Goal: Check status: Check status

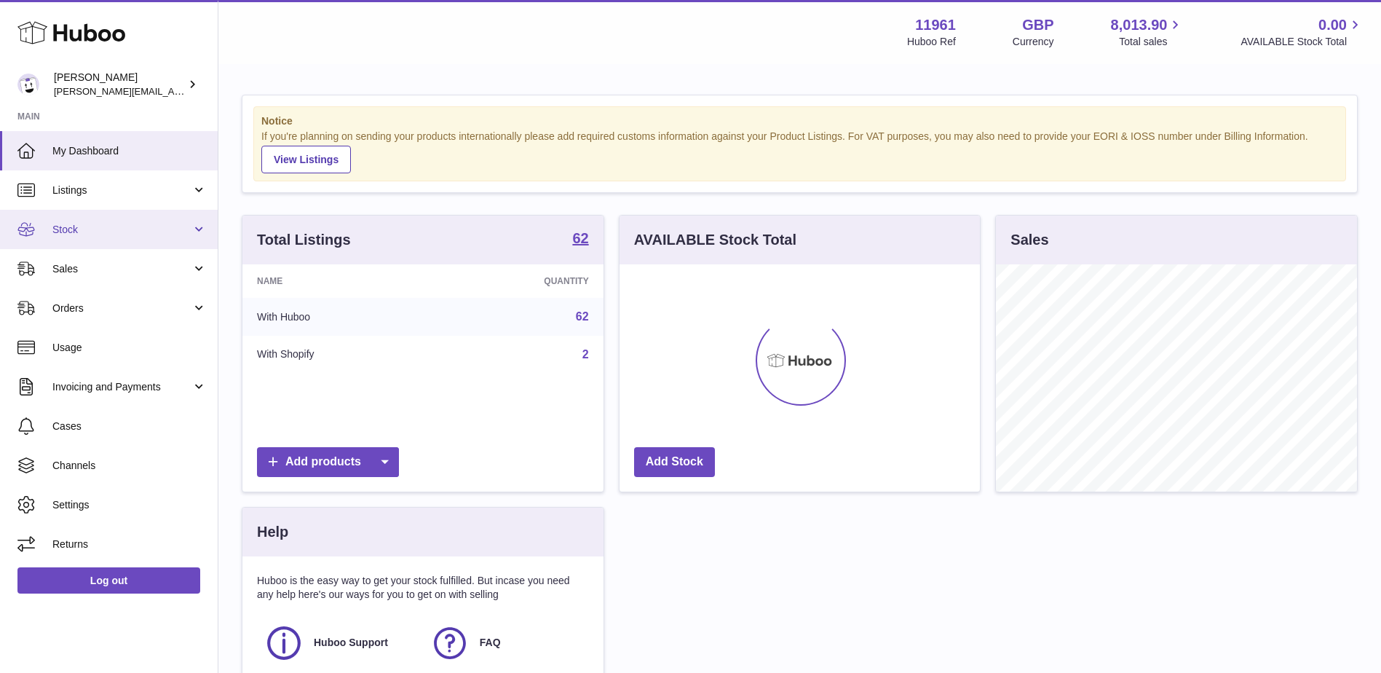
scroll to position [227, 360]
click at [80, 218] on link "Stock" at bounding box center [109, 229] width 218 height 39
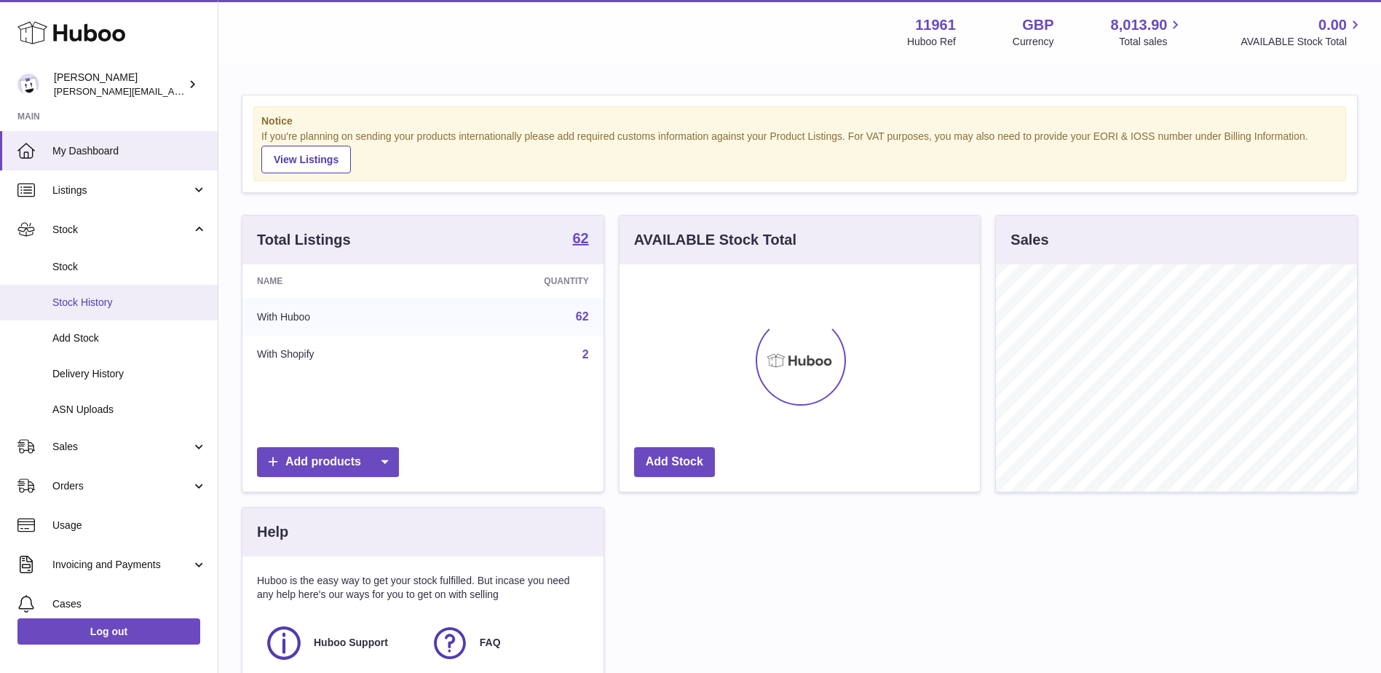
click at [117, 301] on span "Stock History" at bounding box center [129, 303] width 154 height 14
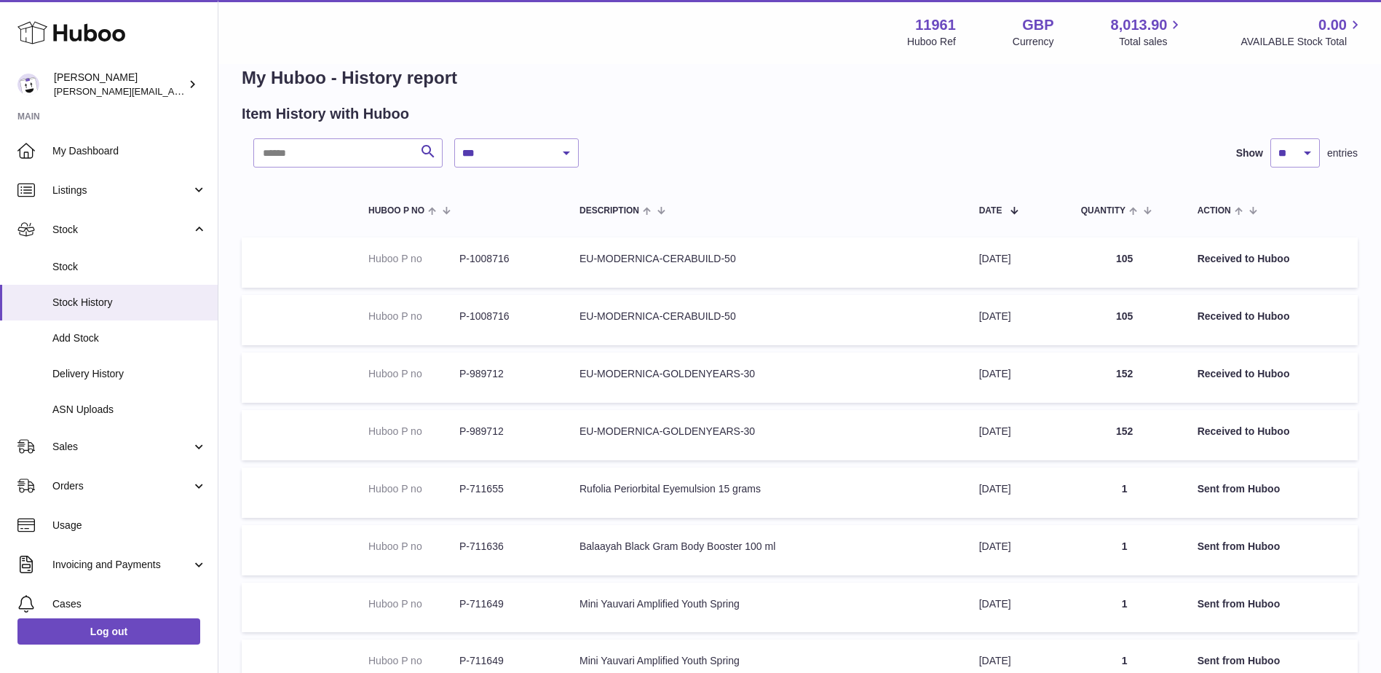
scroll to position [320, 0]
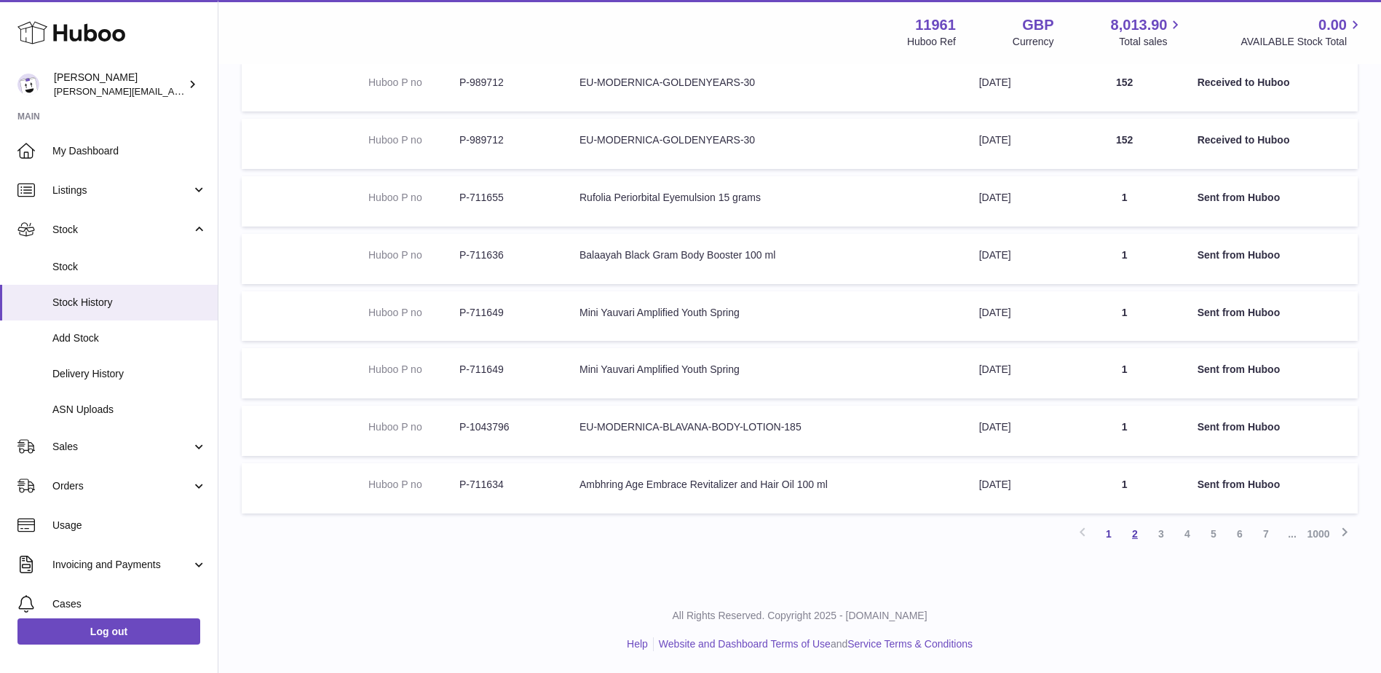
click at [1137, 535] on link "2" at bounding box center [1135, 534] width 26 height 26
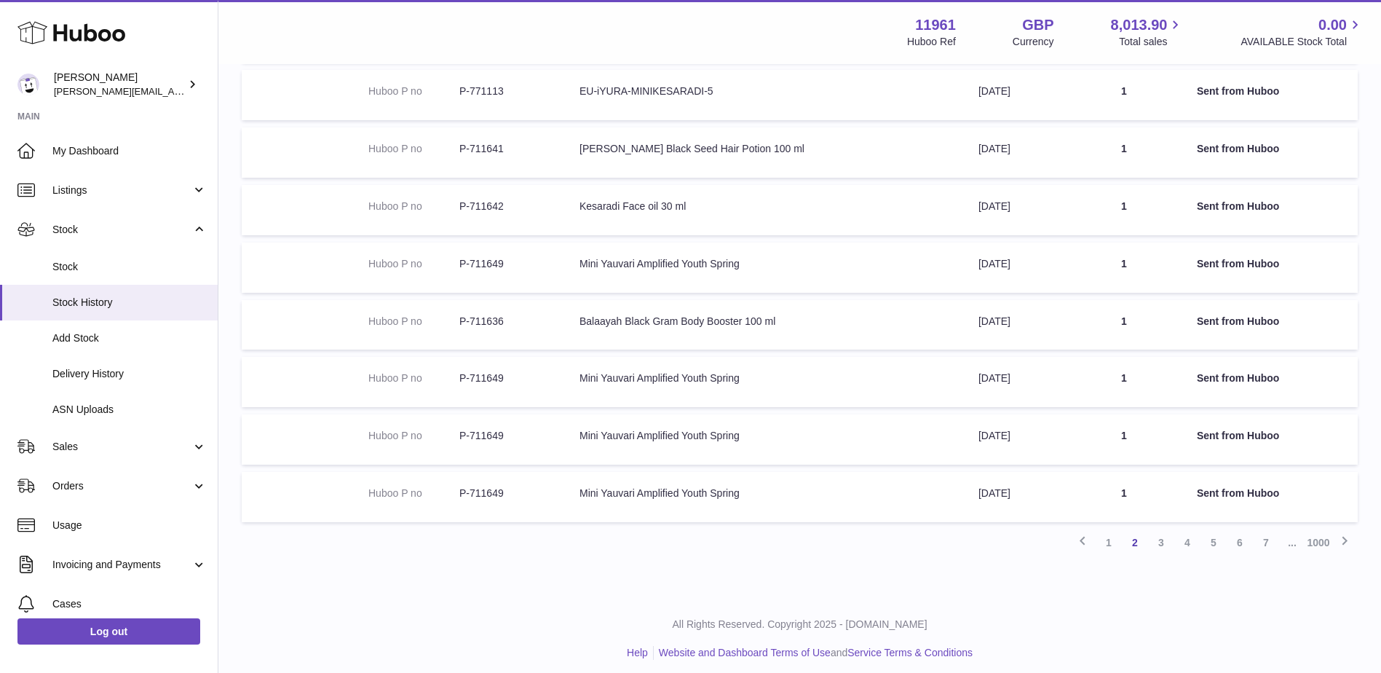
scroll to position [320, 0]
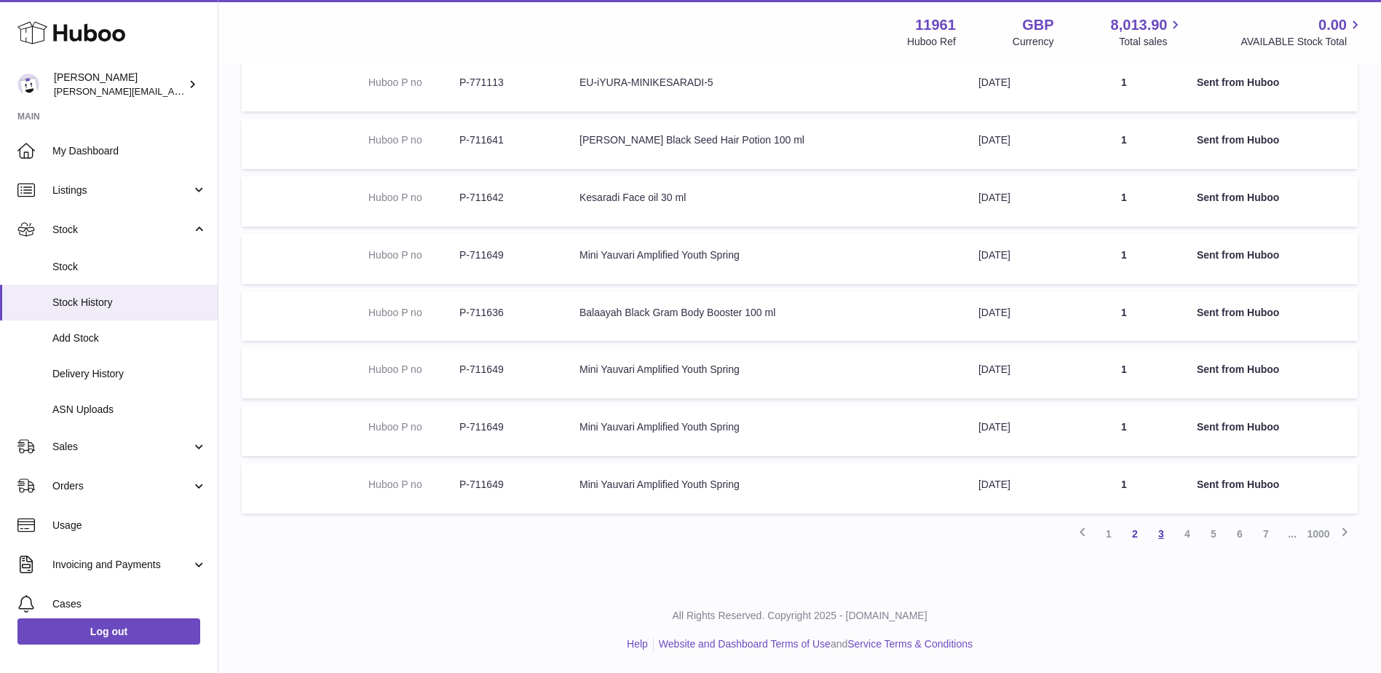
click at [1160, 544] on link "3" at bounding box center [1161, 534] width 26 height 26
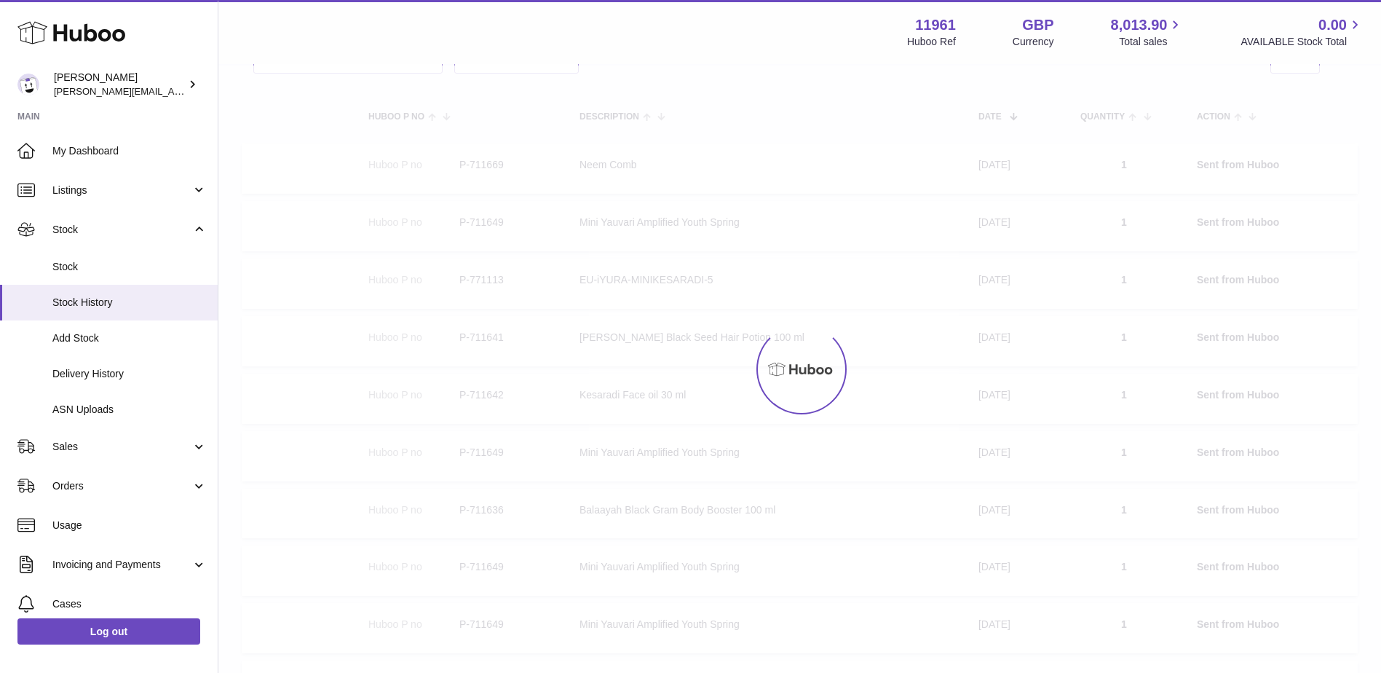
scroll to position [66, 0]
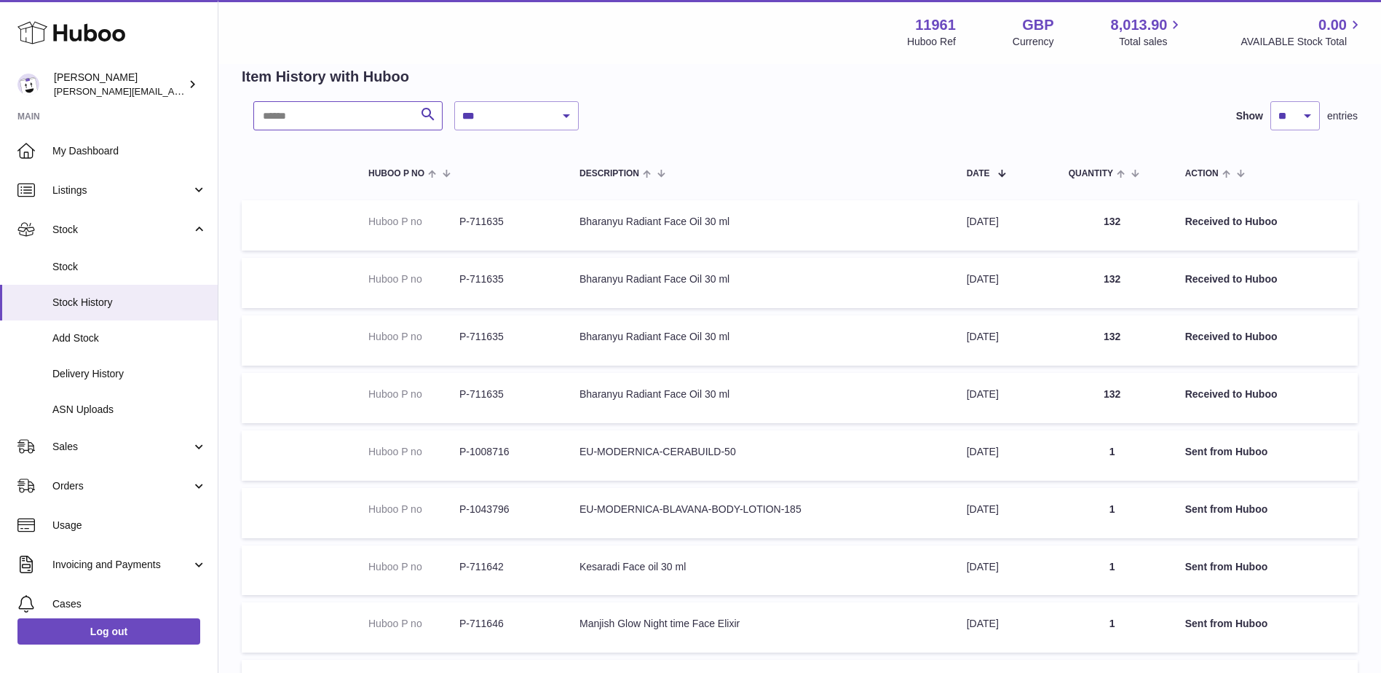
click at [376, 125] on input "text" at bounding box center [347, 115] width 189 height 29
click at [575, 94] on div "**********" at bounding box center [799, 420] width 1163 height 841
click at [558, 107] on select "**********" at bounding box center [516, 115] width 125 height 29
select select "*"
click at [454, 101] on select "**********" at bounding box center [516, 115] width 125 height 29
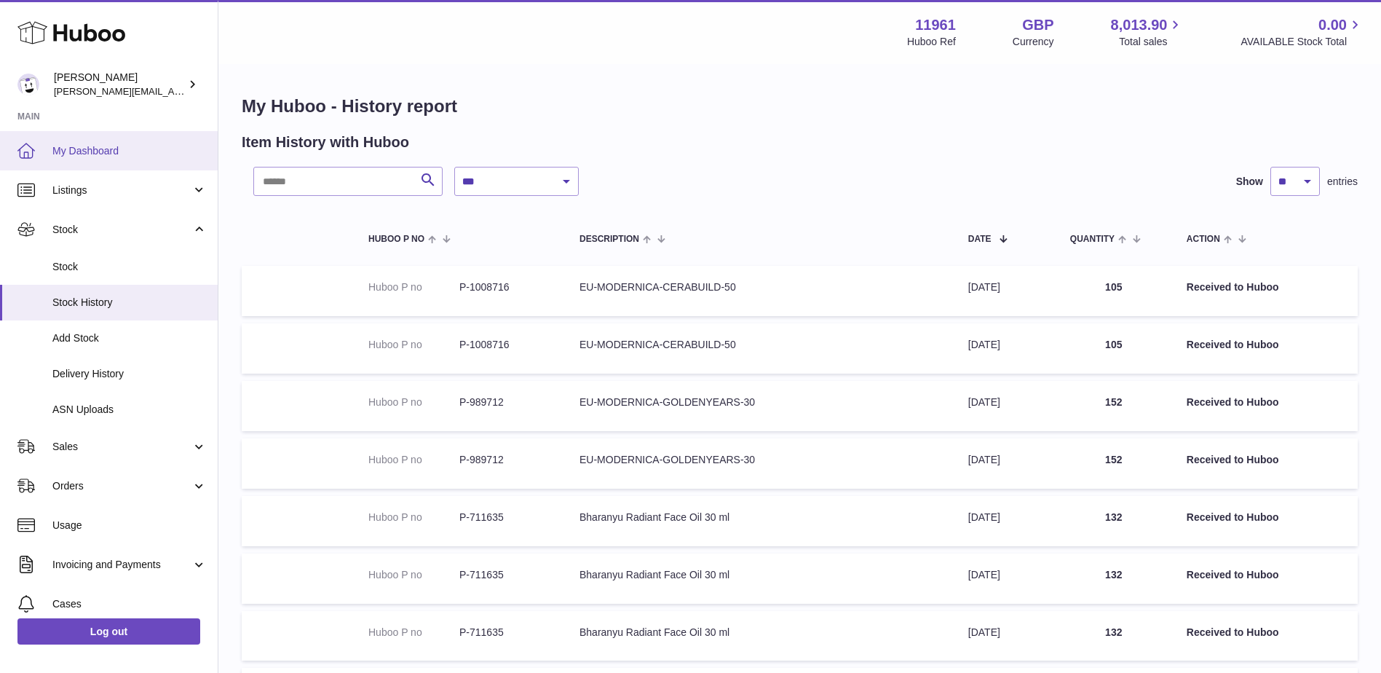
click at [87, 141] on link "My Dashboard" at bounding box center [109, 150] width 218 height 39
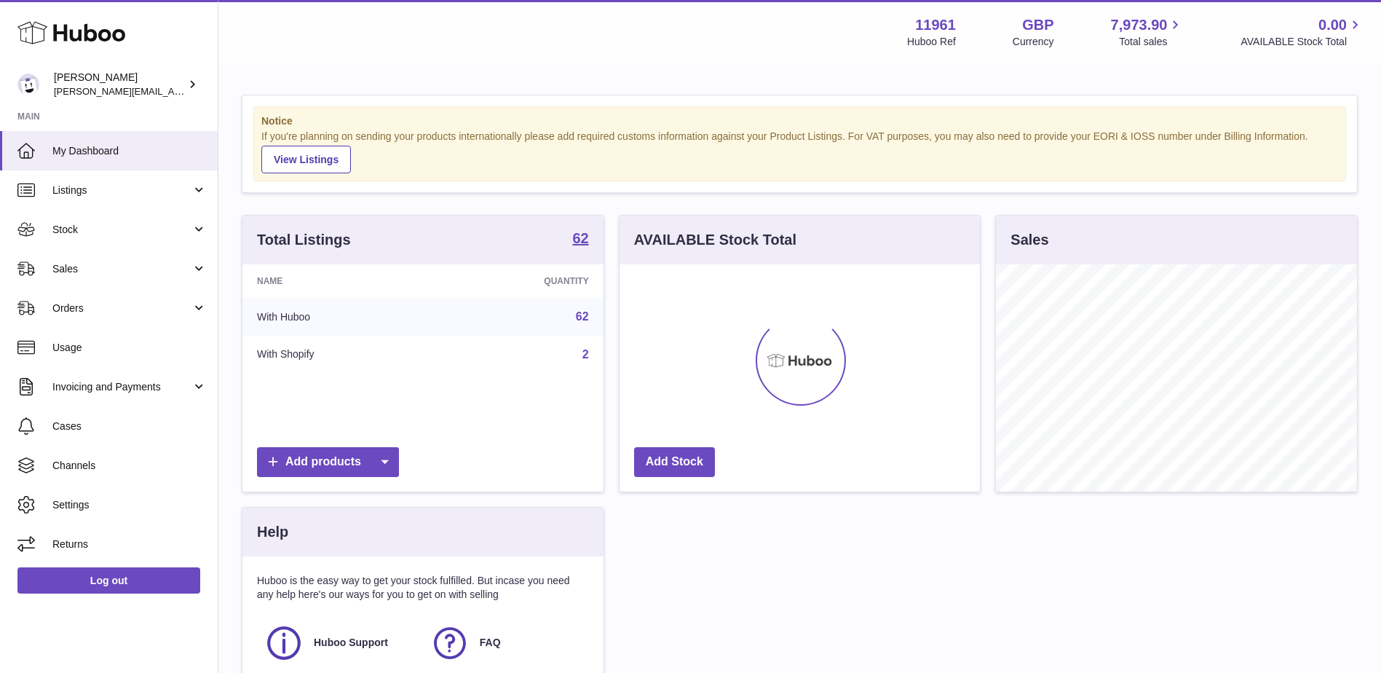
scroll to position [227, 360]
click at [128, 283] on link "Sales" at bounding box center [109, 268] width 218 height 39
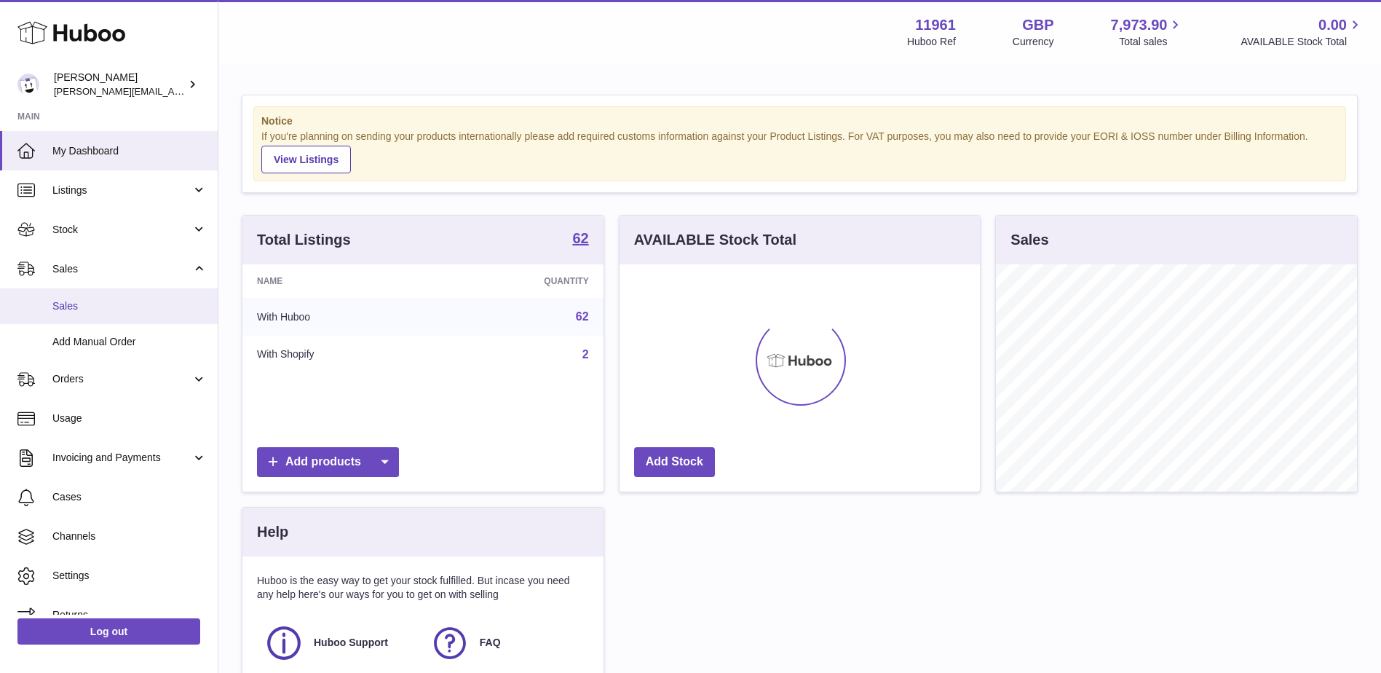
click at [132, 301] on span "Sales" at bounding box center [129, 306] width 154 height 14
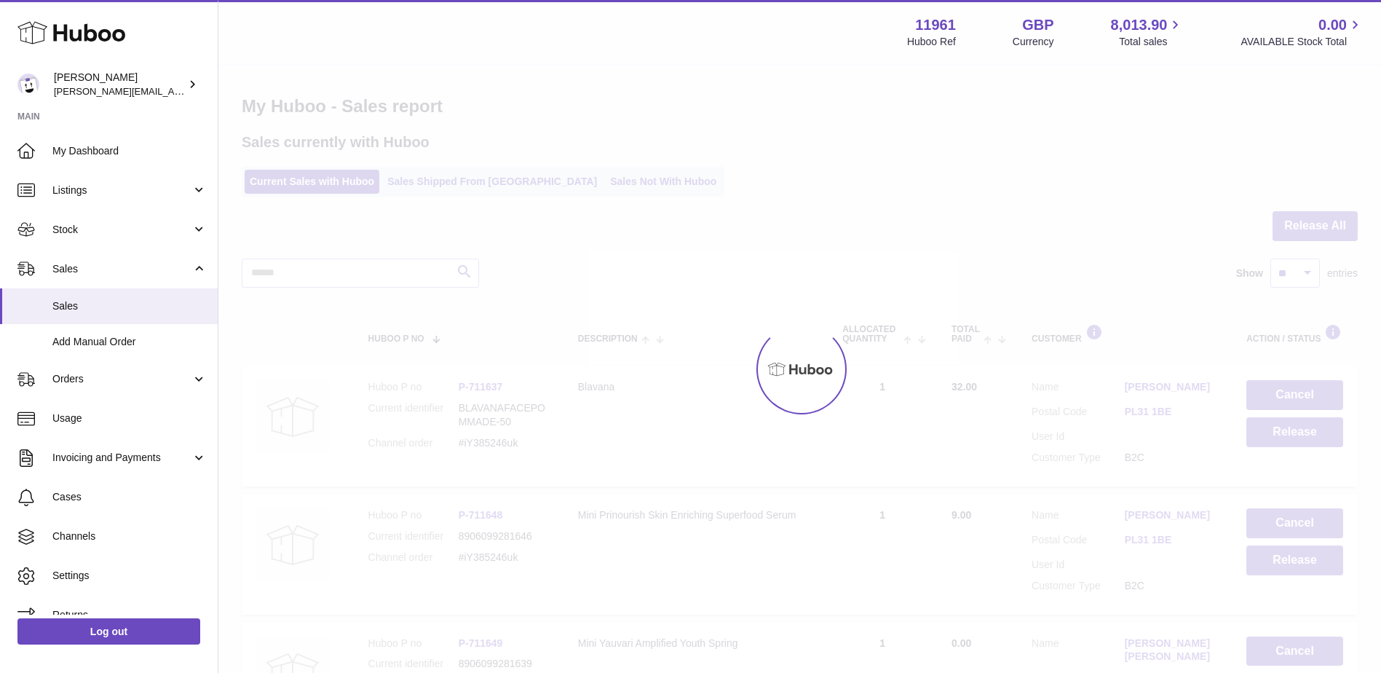
click at [605, 184] on link "Sales Not With Huboo" at bounding box center [663, 182] width 117 height 24
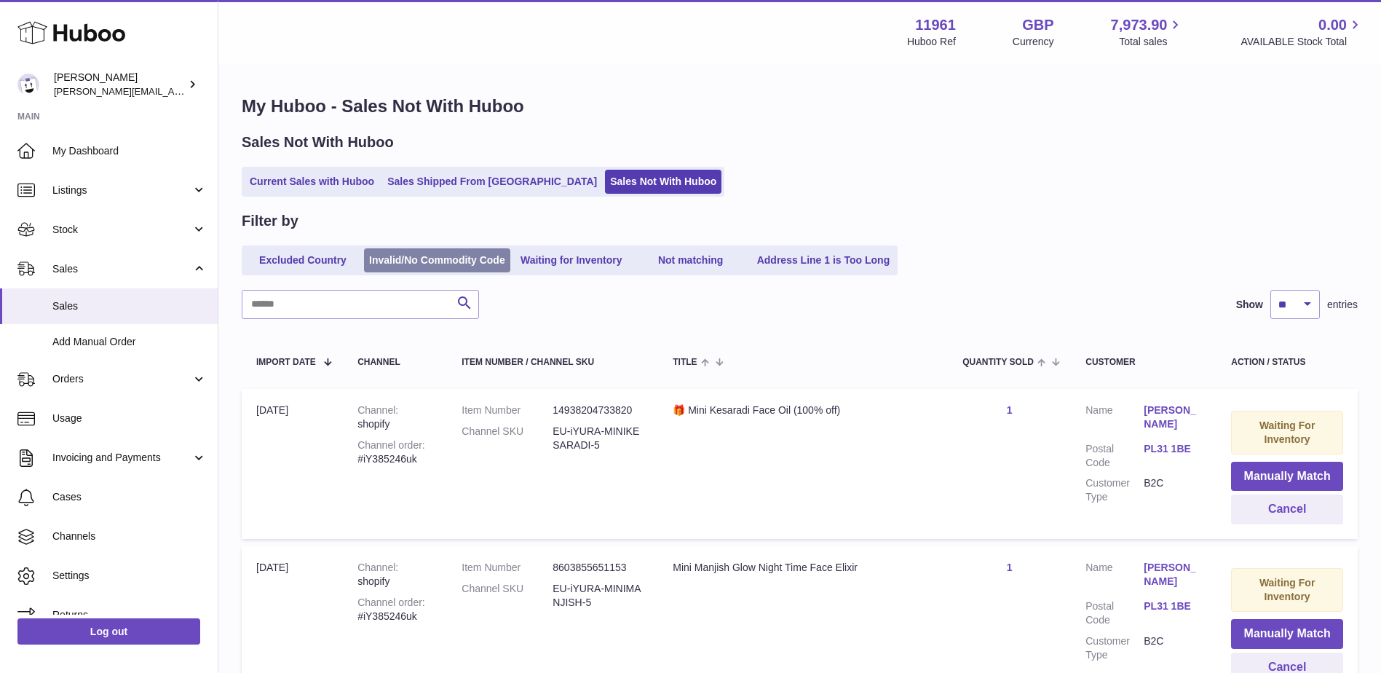
click at [438, 261] on link "Invalid/No Commodity Code" at bounding box center [437, 260] width 146 height 24
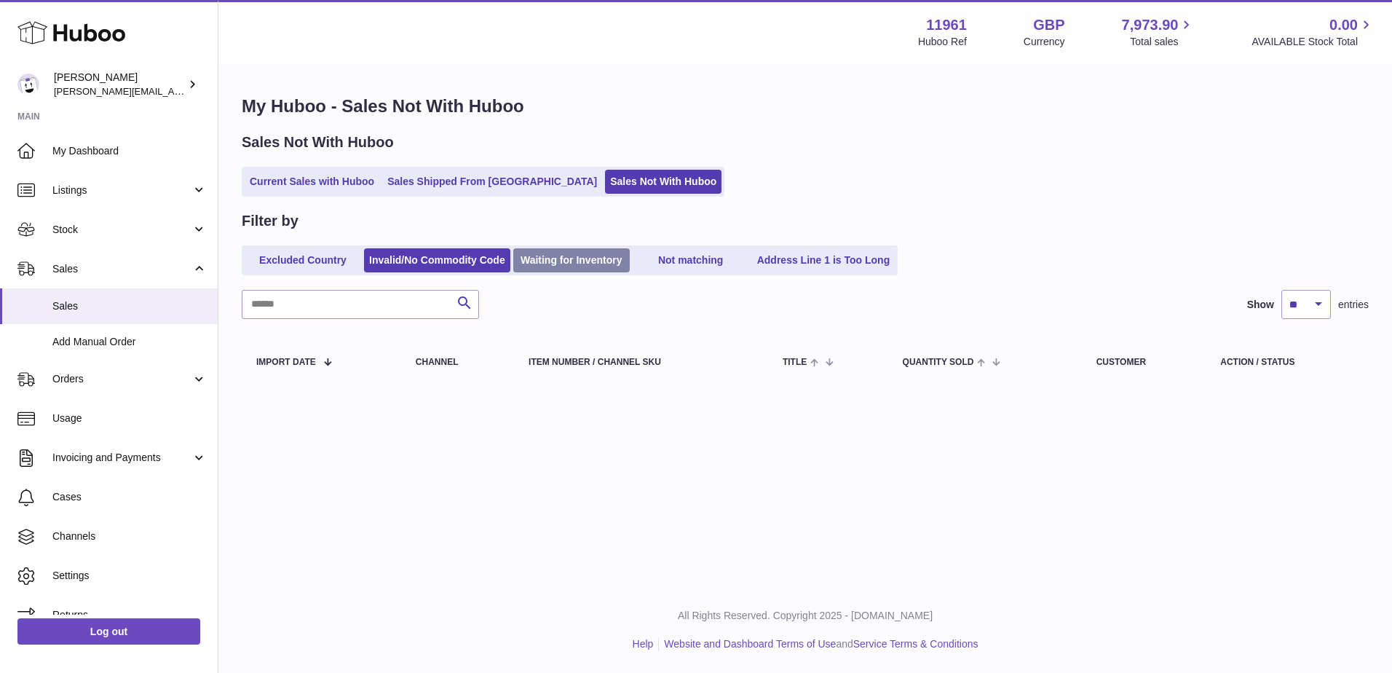
click at [548, 267] on link "Waiting for Inventory" at bounding box center [571, 260] width 117 height 24
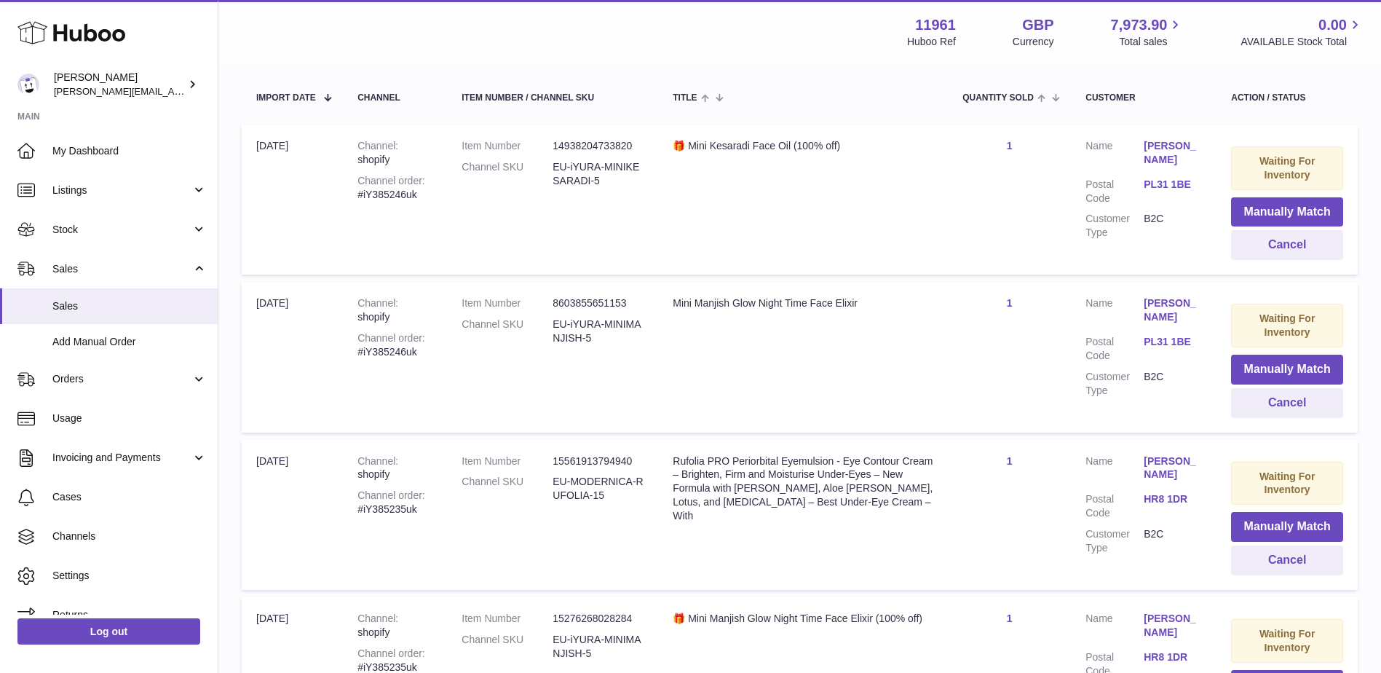
scroll to position [60, 0]
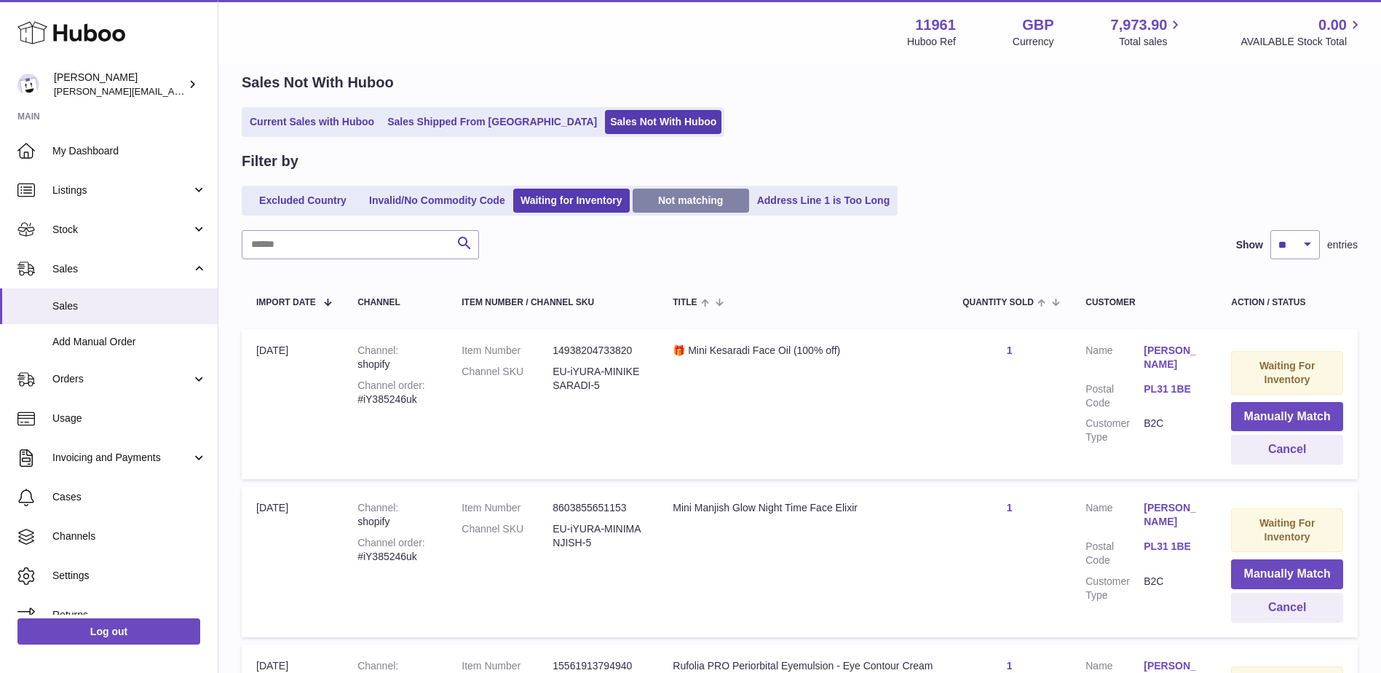
click at [678, 202] on link "Not matching" at bounding box center [691, 201] width 117 height 24
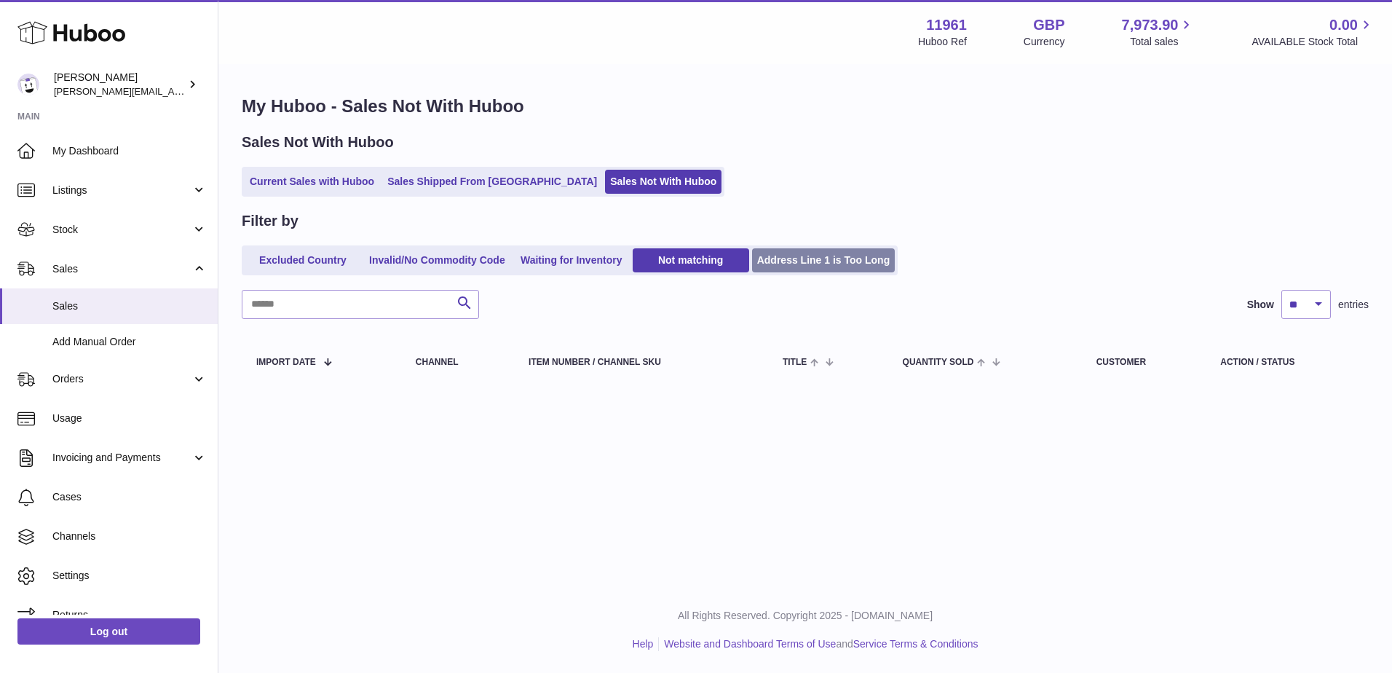
click at [814, 253] on link "Address Line 1 is Too Long" at bounding box center [823, 260] width 143 height 24
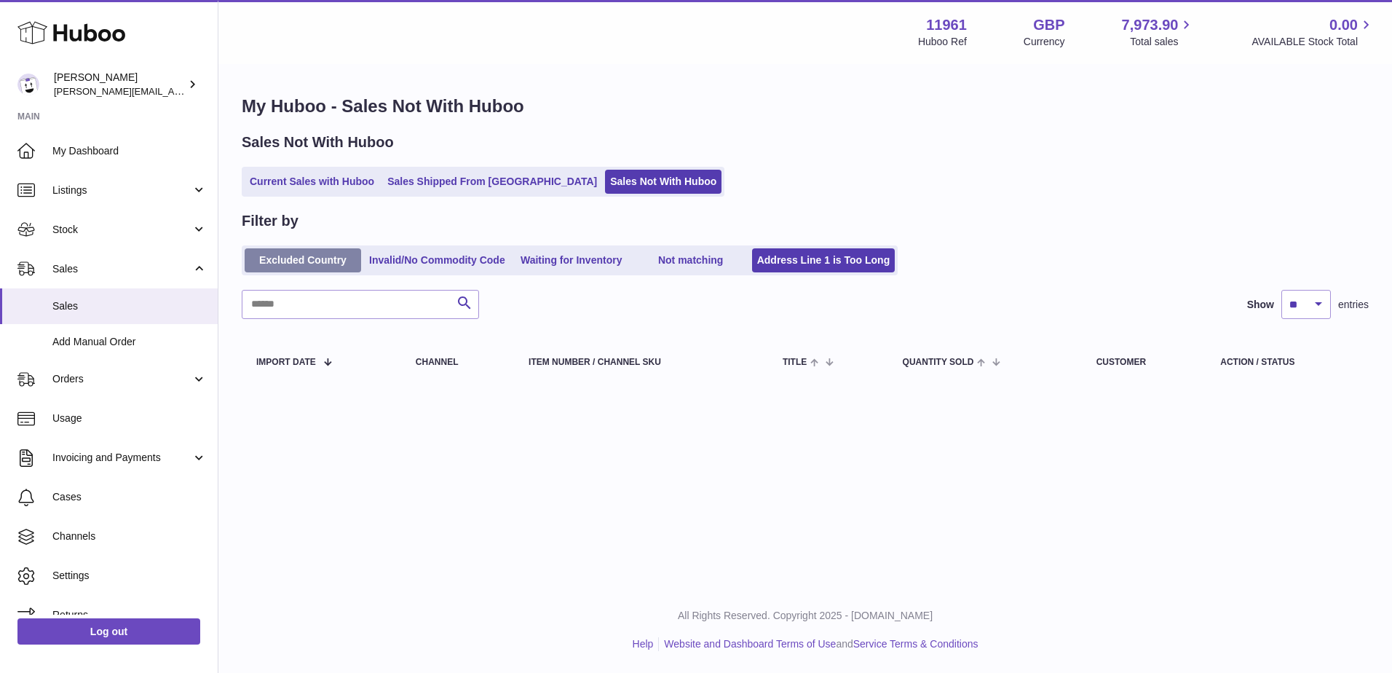
click at [315, 259] on link "Excluded Country" at bounding box center [303, 260] width 117 height 24
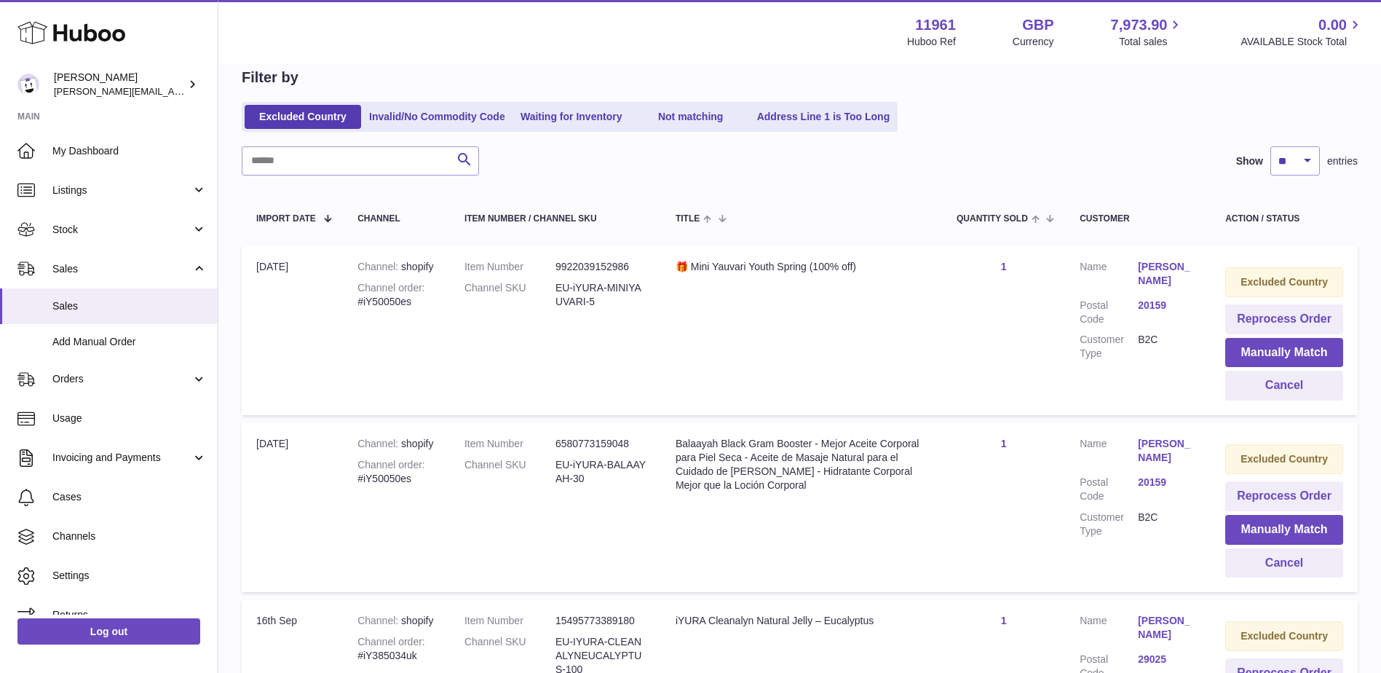
scroll to position [291, 0]
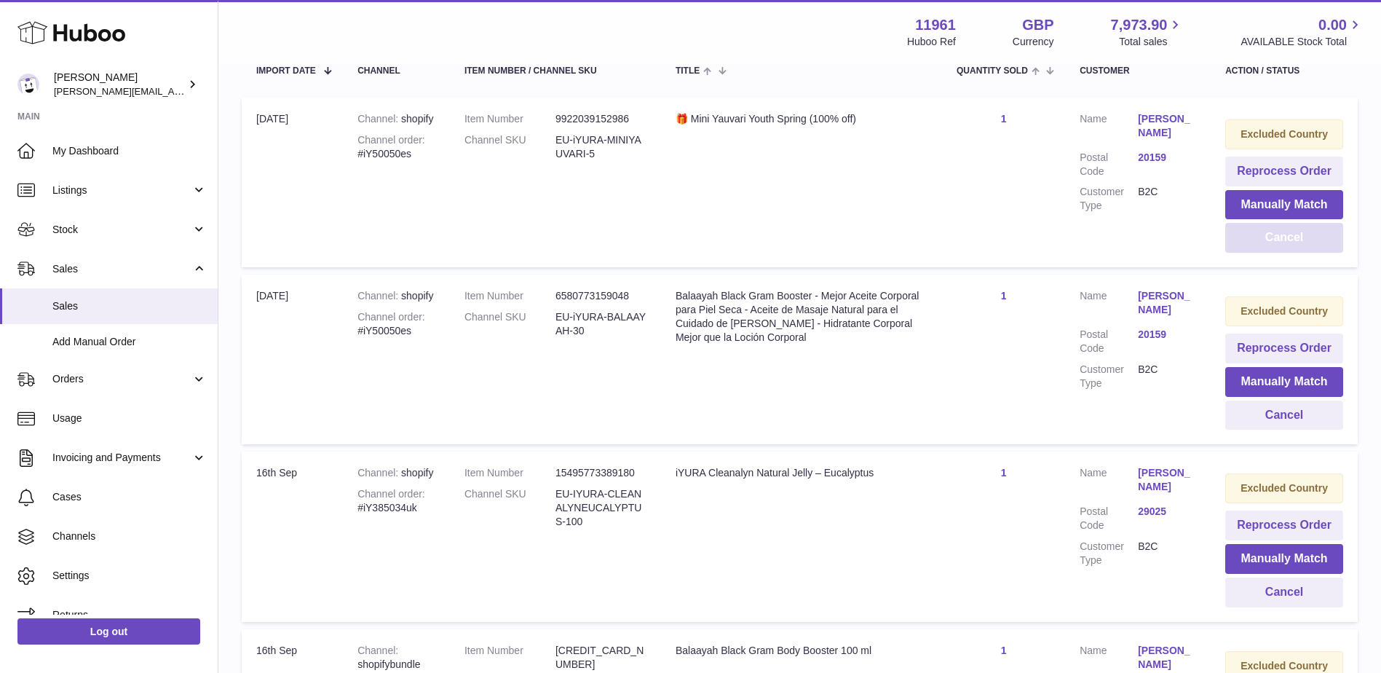
click at [1245, 243] on button "Cancel" at bounding box center [1285, 238] width 118 height 30
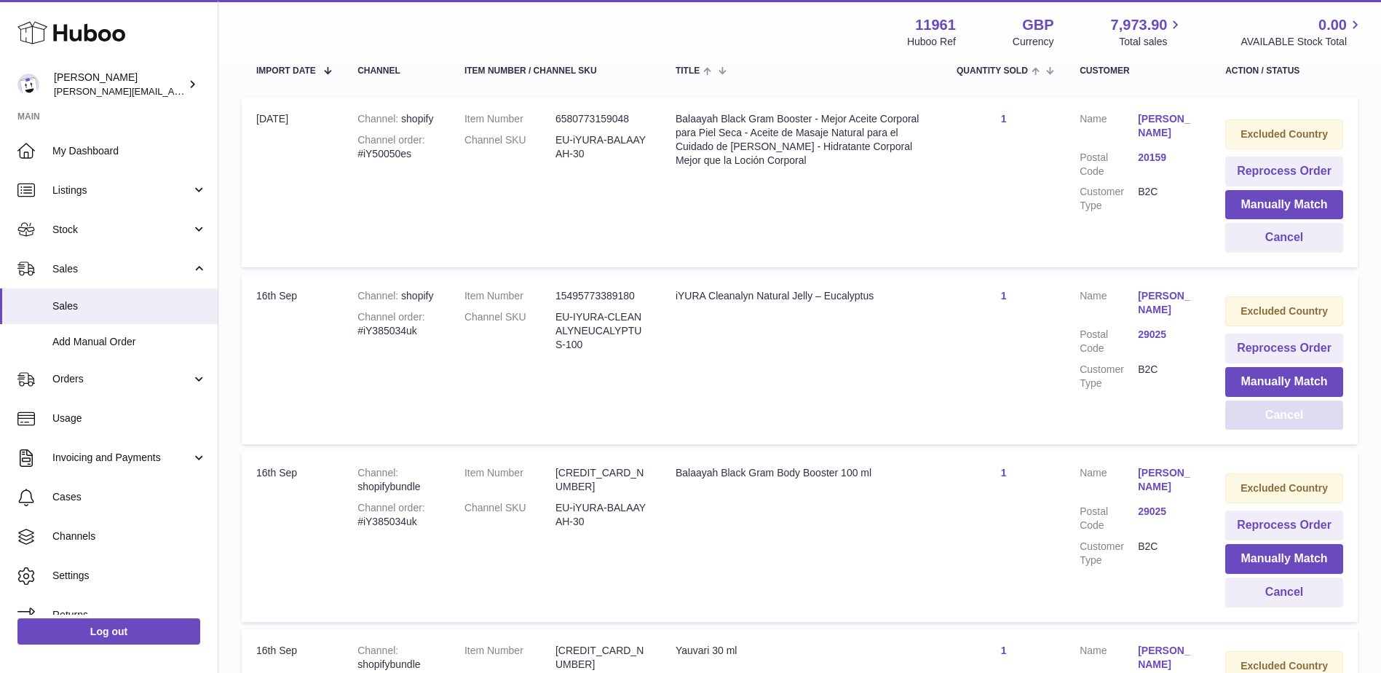
click at [1271, 409] on button "Cancel" at bounding box center [1285, 416] width 118 height 30
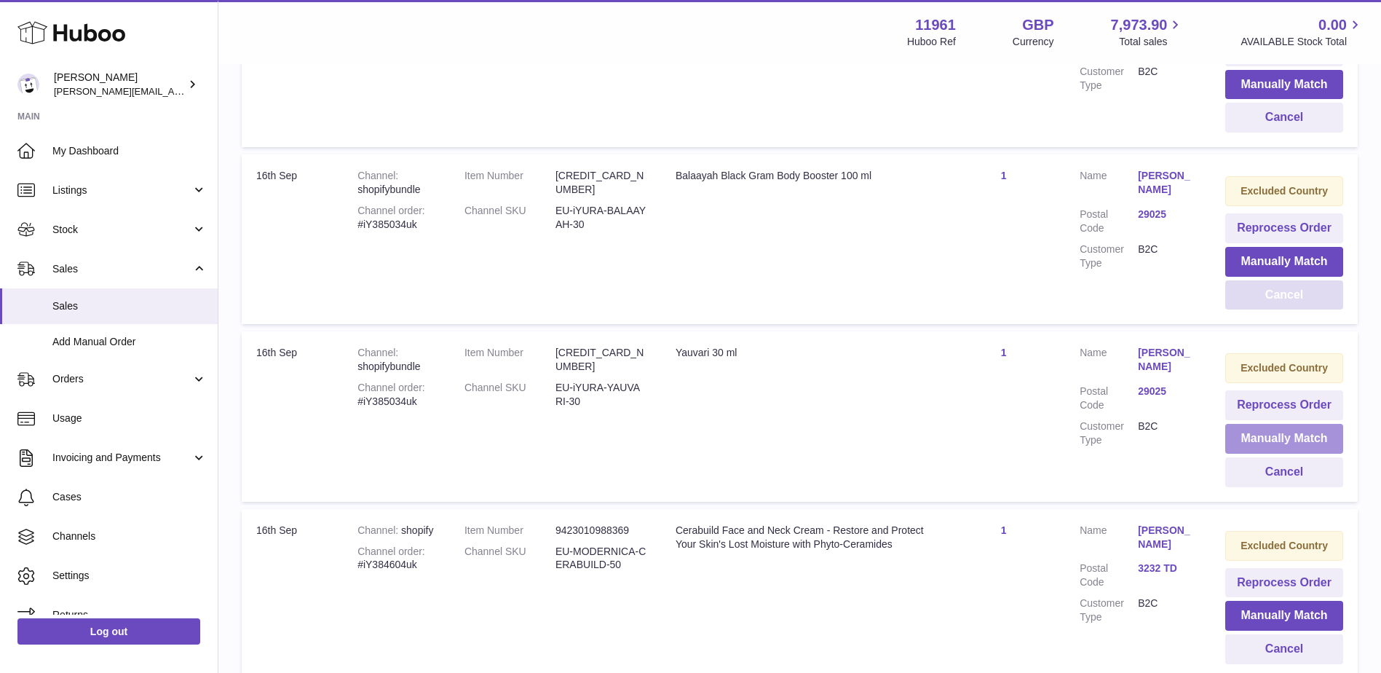
scroll to position [437, 0]
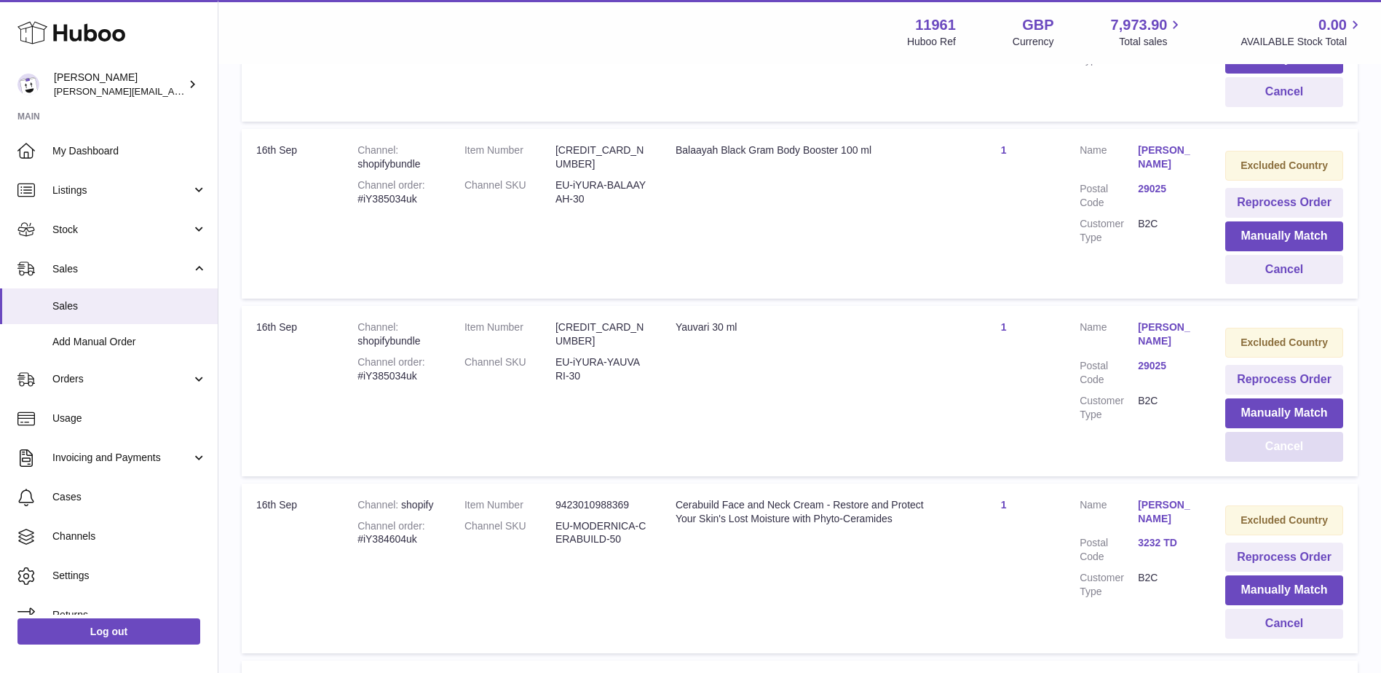
click at [1277, 437] on button "Cancel" at bounding box center [1285, 447] width 118 height 30
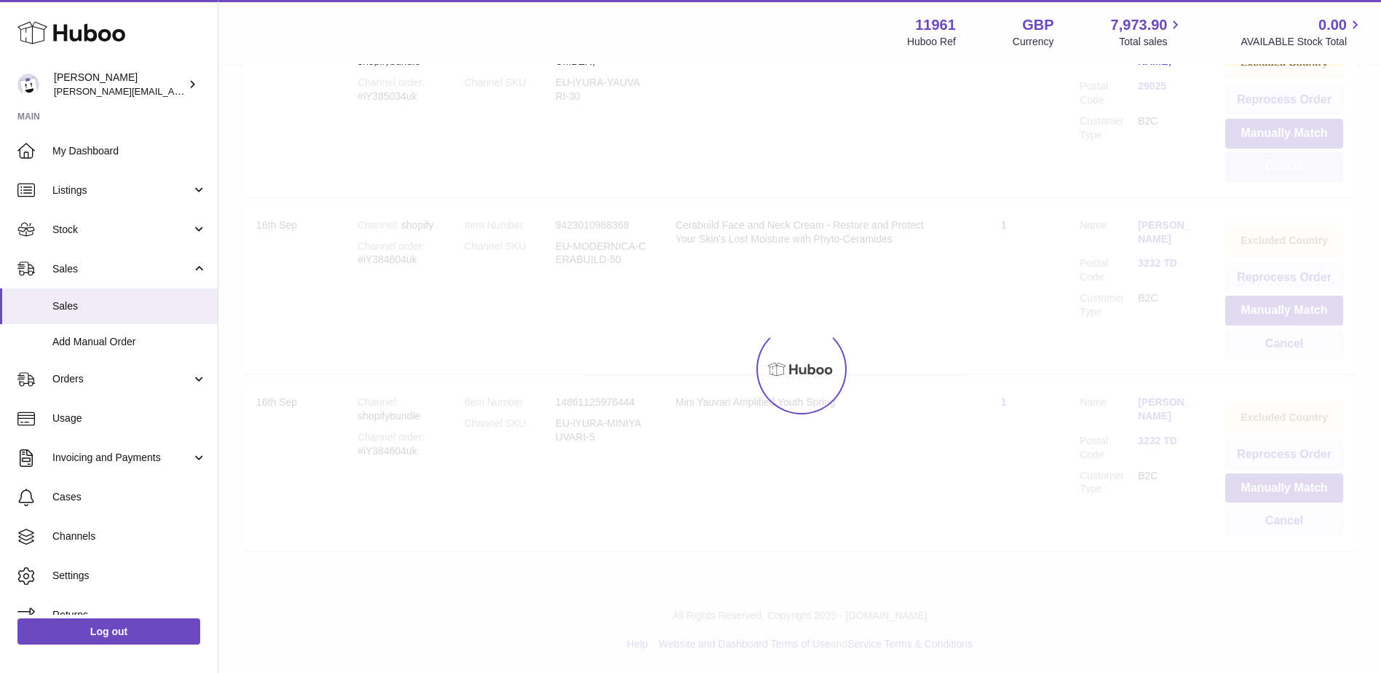
scroll to position [540, 0]
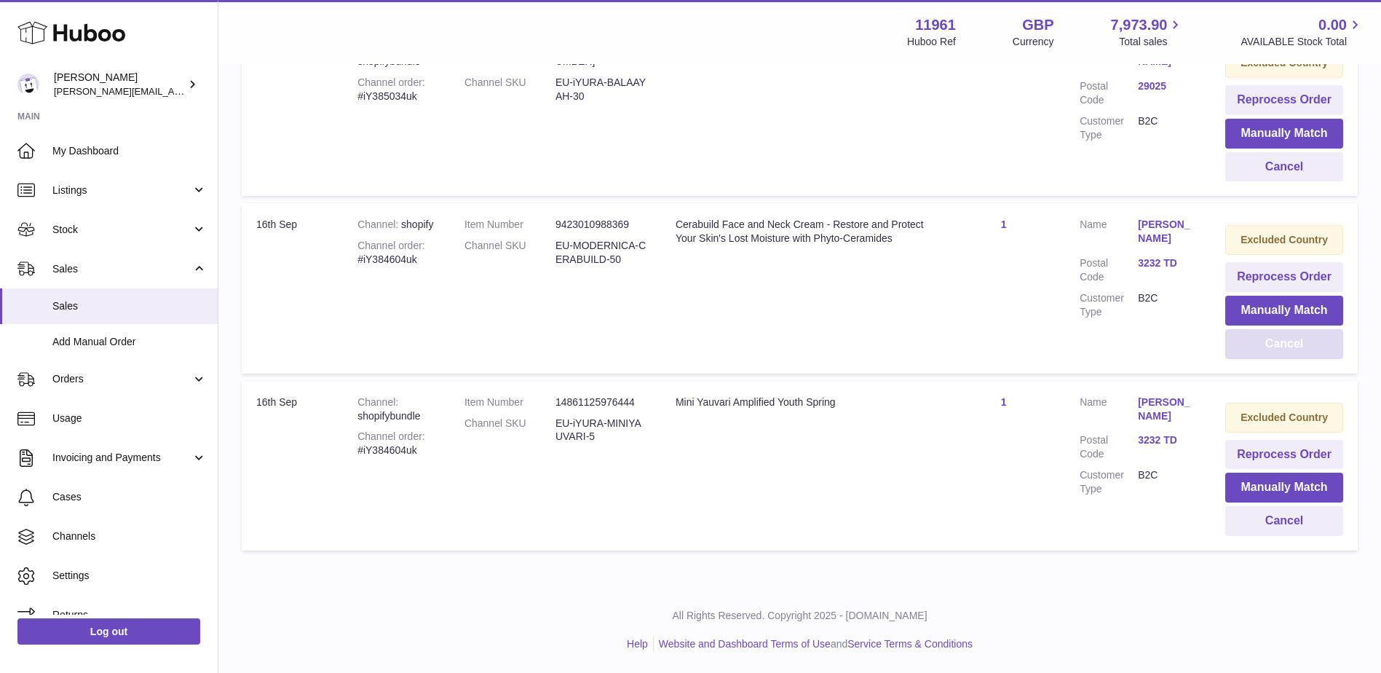
click at [1270, 352] on button "Cancel" at bounding box center [1285, 344] width 118 height 30
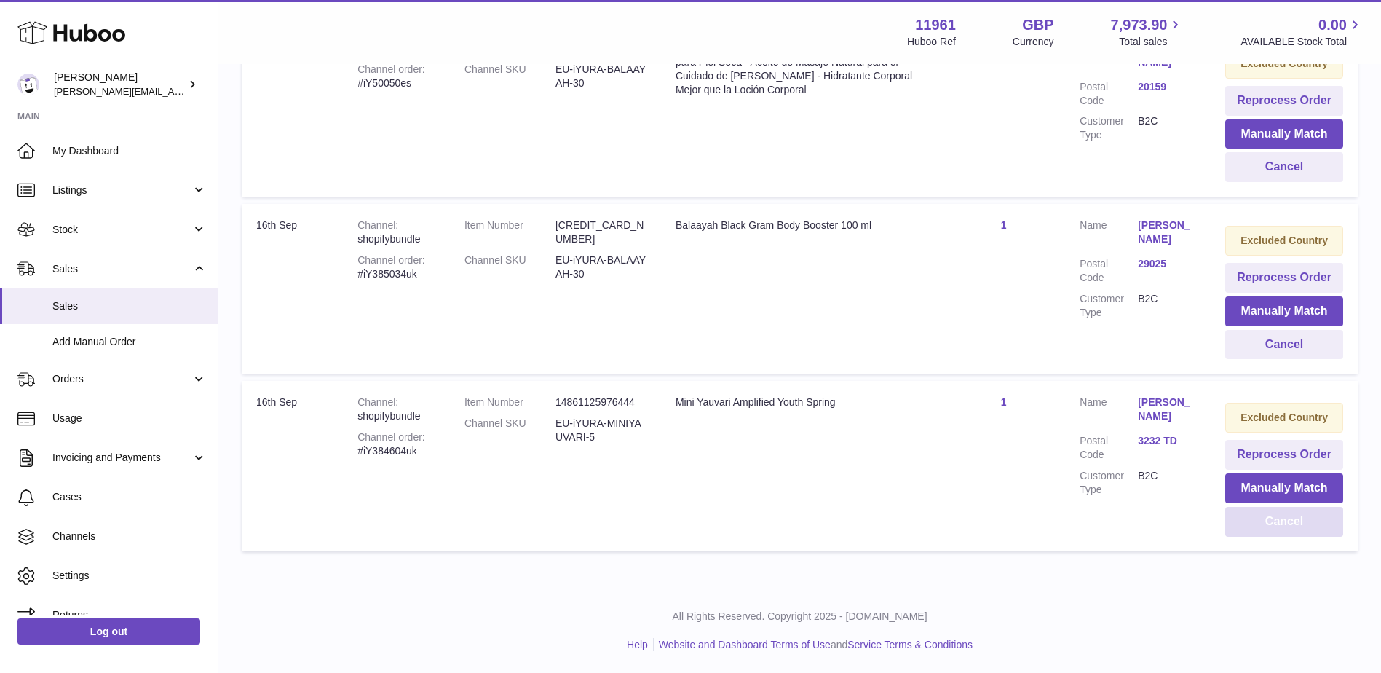
scroll to position [362, 0]
click at [1297, 529] on button "Cancel" at bounding box center [1285, 522] width 118 height 30
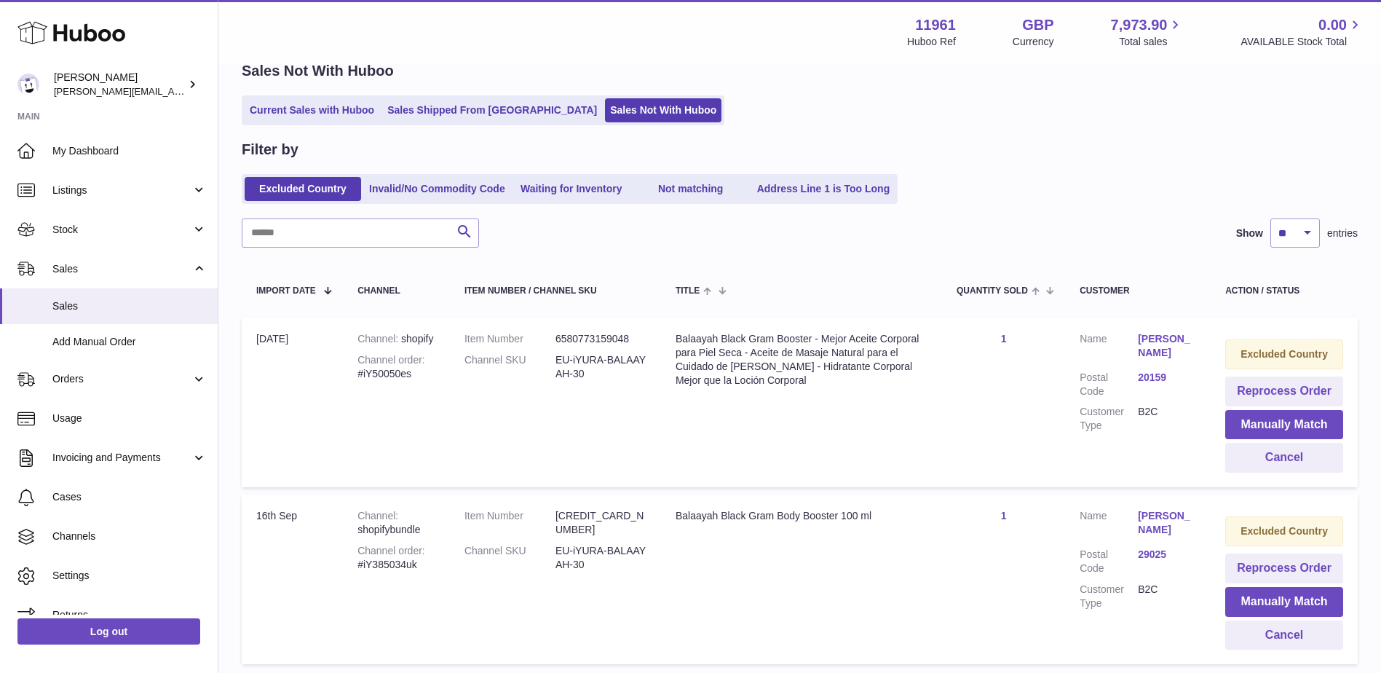
scroll to position [67, 0]
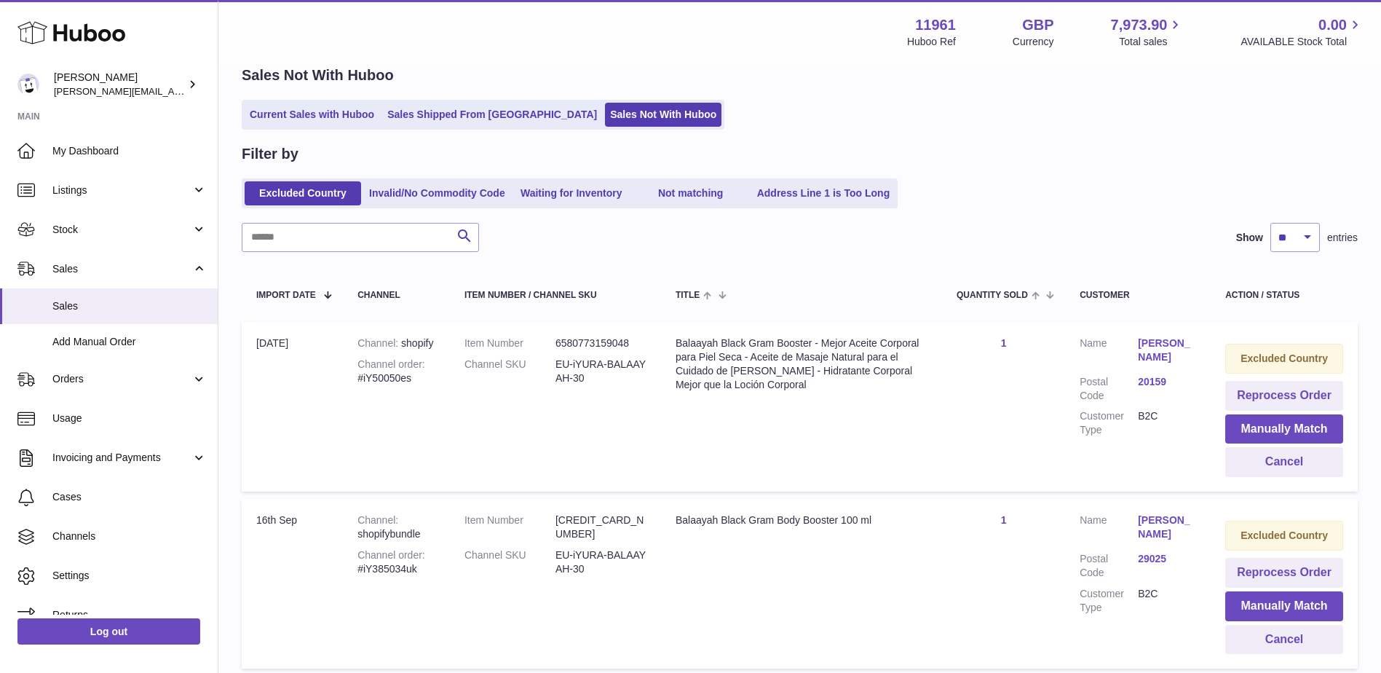
click at [1209, 455] on td "Customer Name Michela Hu Postal Code 20159 Customer Type B2C" at bounding box center [1138, 407] width 146 height 170
click at [1239, 457] on button "Cancel" at bounding box center [1285, 462] width 118 height 30
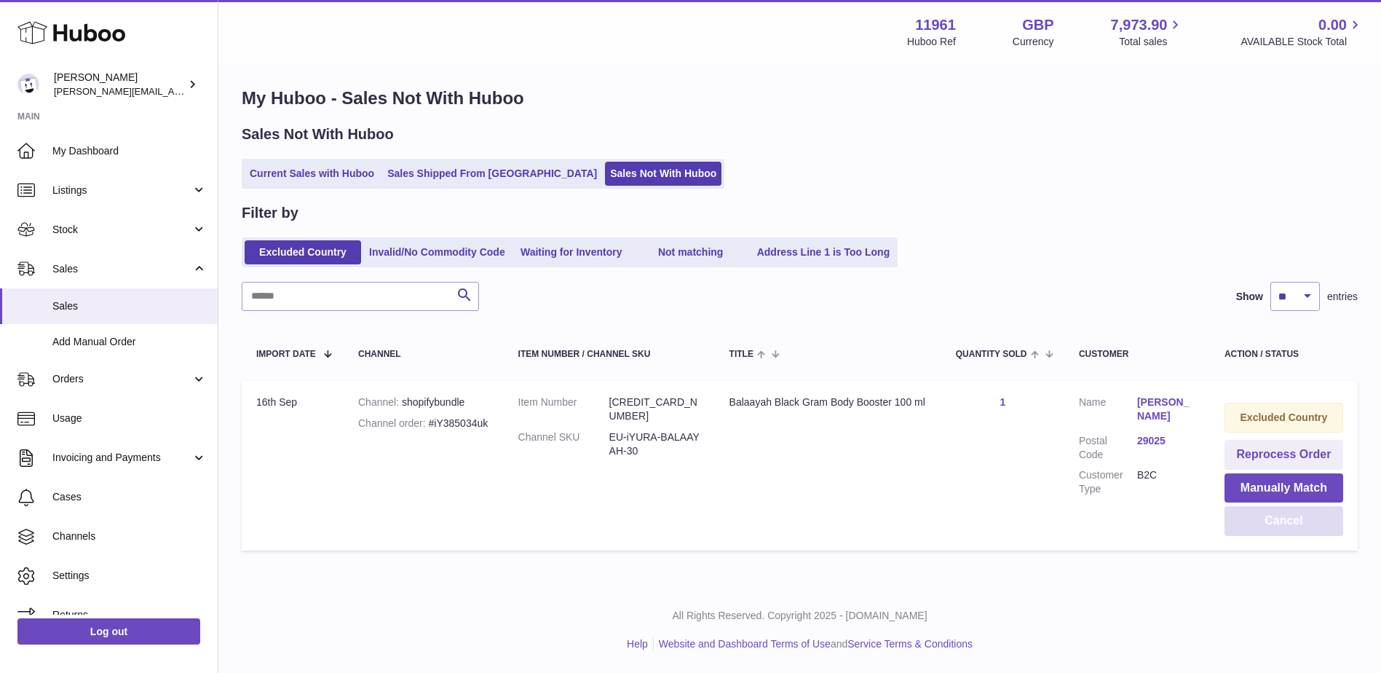
scroll to position [8, 0]
click at [1269, 526] on button "Cancel" at bounding box center [1284, 521] width 119 height 30
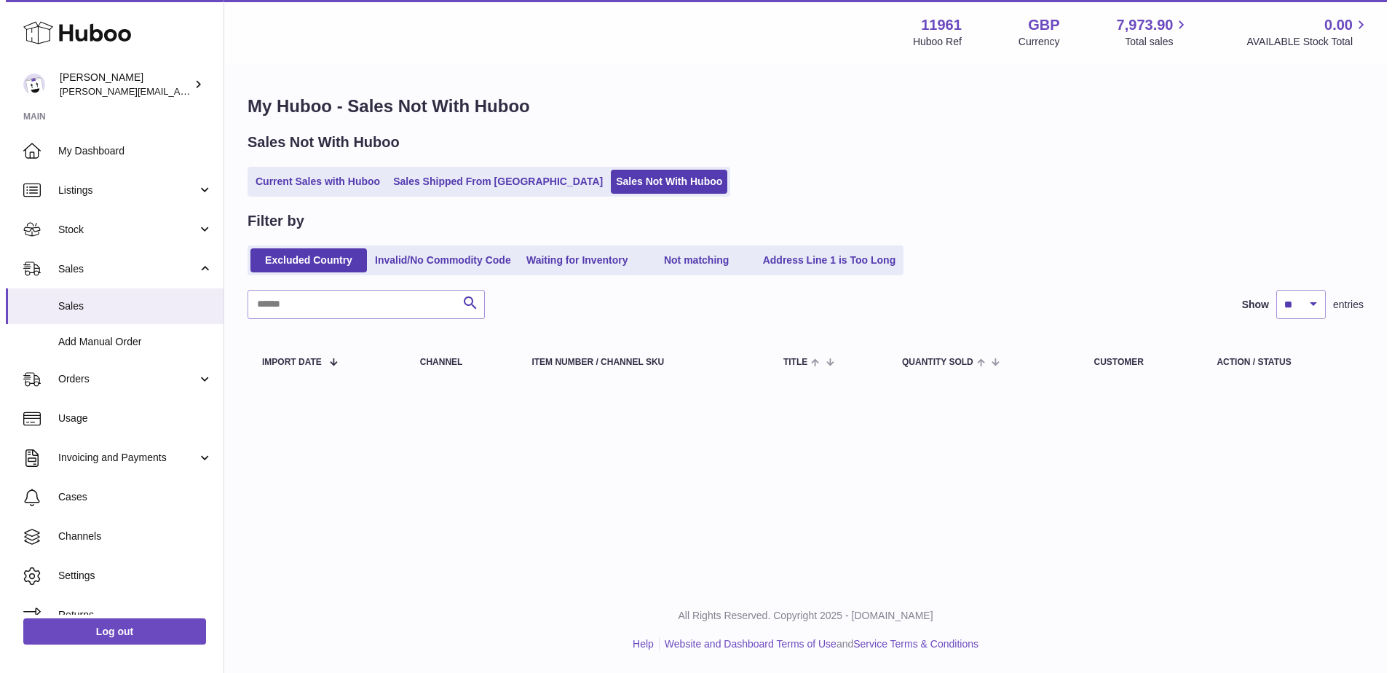
scroll to position [0, 0]
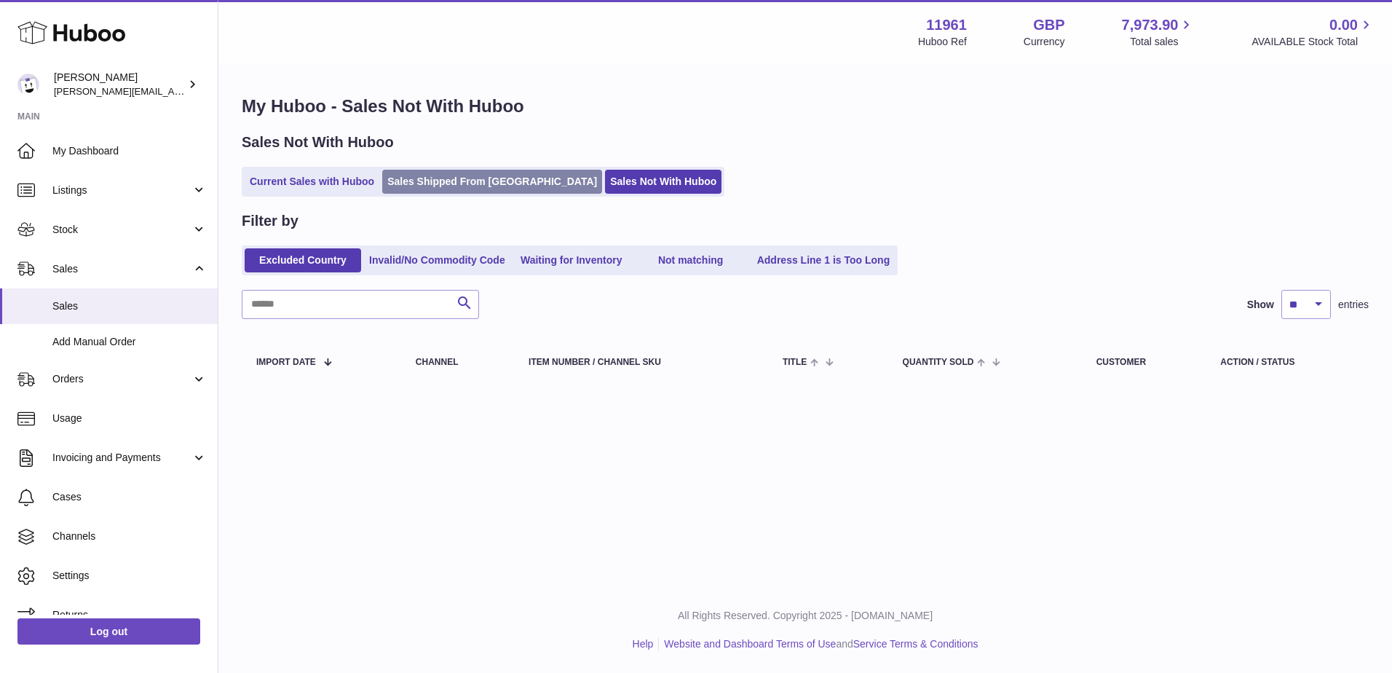
click at [396, 170] on link "Sales Shipped From [GEOGRAPHIC_DATA]" at bounding box center [492, 182] width 220 height 24
